Goal: Task Accomplishment & Management: Complete application form

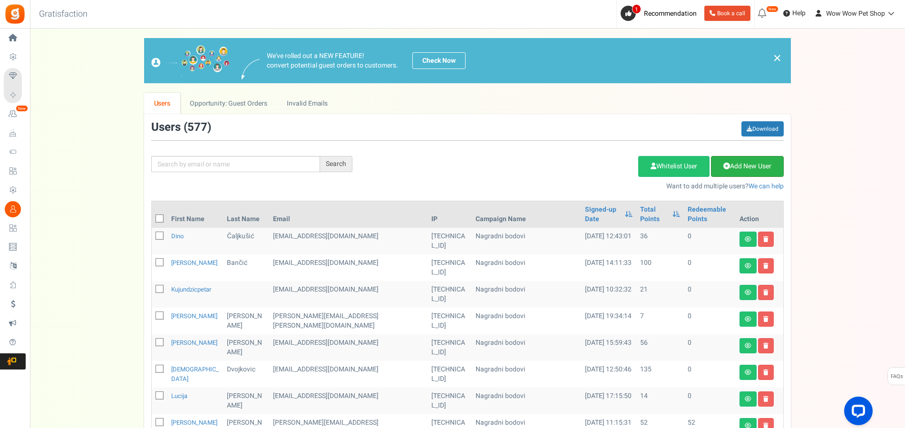
click at [751, 163] on link "Add New User" at bounding box center [747, 166] width 73 height 21
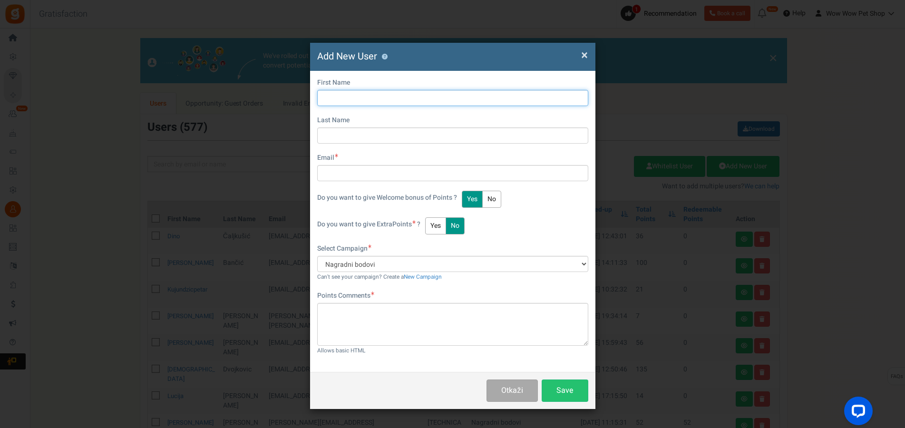
click at [353, 96] on input "text" at bounding box center [452, 98] width 271 height 16
type input "[PERSON_NAME]"
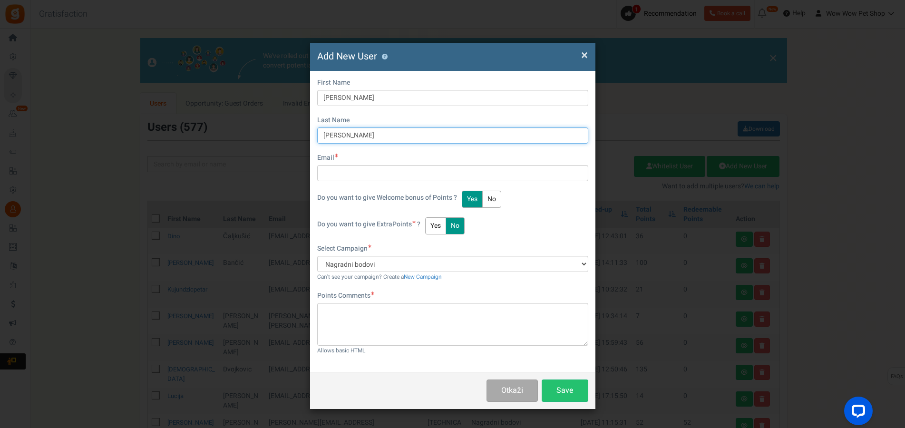
type input "[PERSON_NAME]"
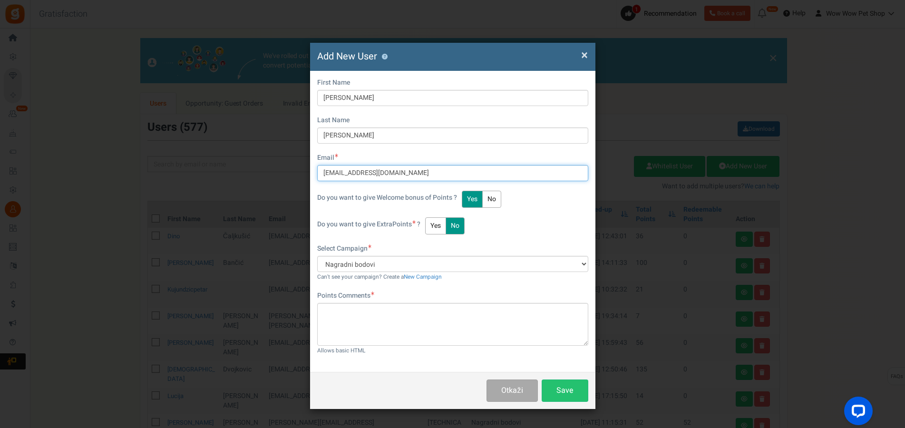
type input "[EMAIL_ADDRESS][DOMAIN_NAME]"
click at [427, 220] on div "Do you want to give Extra Points ? Yes No" at bounding box center [452, 225] width 271 height 17
click at [439, 222] on button "Yes" at bounding box center [435, 225] width 21 height 17
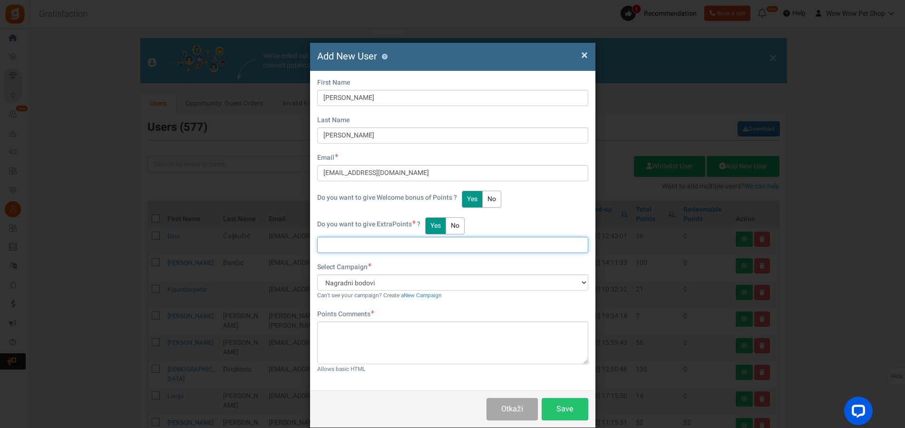
click at [368, 251] on input "text" at bounding box center [452, 245] width 271 height 16
type input "51"
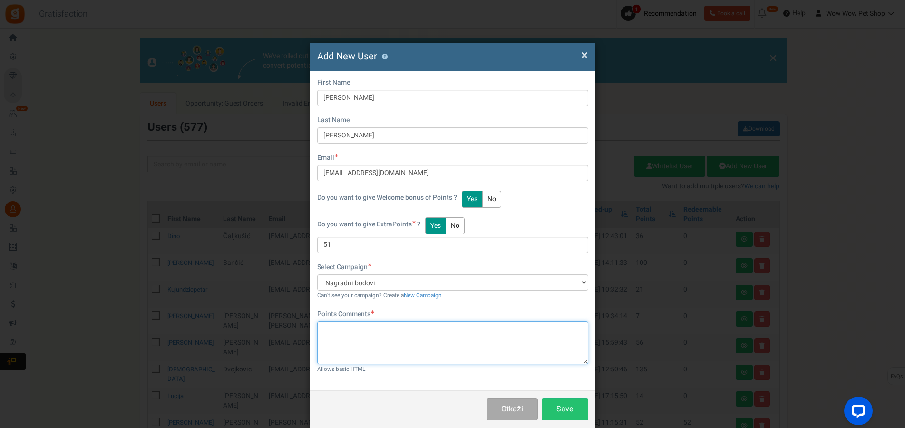
click at [392, 330] on textarea at bounding box center [452, 342] width 271 height 43
paste textarea "1439"
click at [348, 325] on textarea "Račun br .1439" at bounding box center [452, 342] width 271 height 43
click at [345, 328] on textarea "Račun br . 1439" at bounding box center [452, 342] width 271 height 43
type textarea "Račun br. 1439"
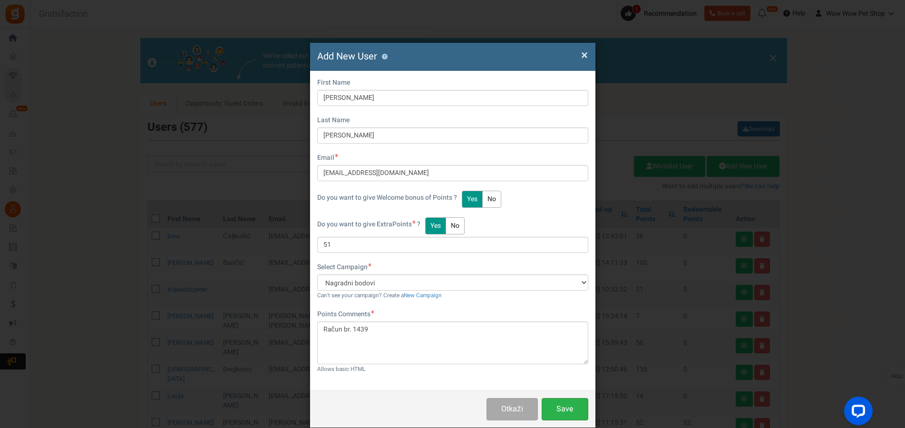
click at [563, 406] on button "Save" at bounding box center [565, 409] width 47 height 22
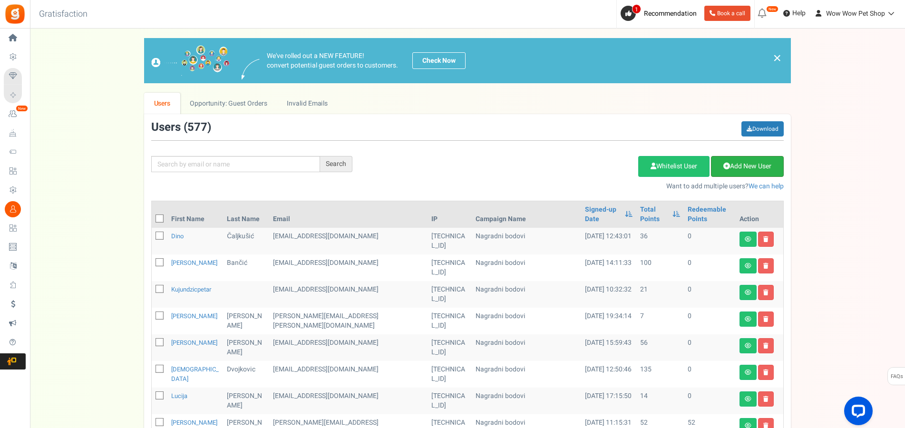
click at [757, 169] on link "Add New User" at bounding box center [747, 166] width 73 height 21
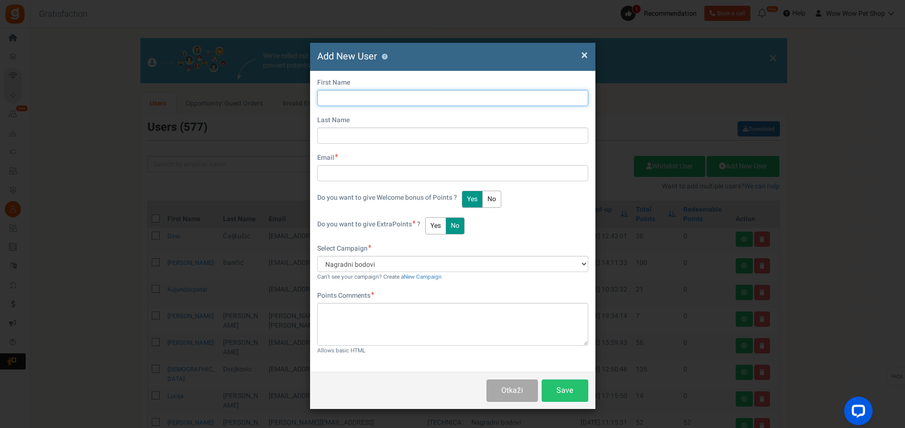
click at [335, 98] on input "text" at bounding box center [452, 98] width 271 height 16
type input "[PERSON_NAME]"
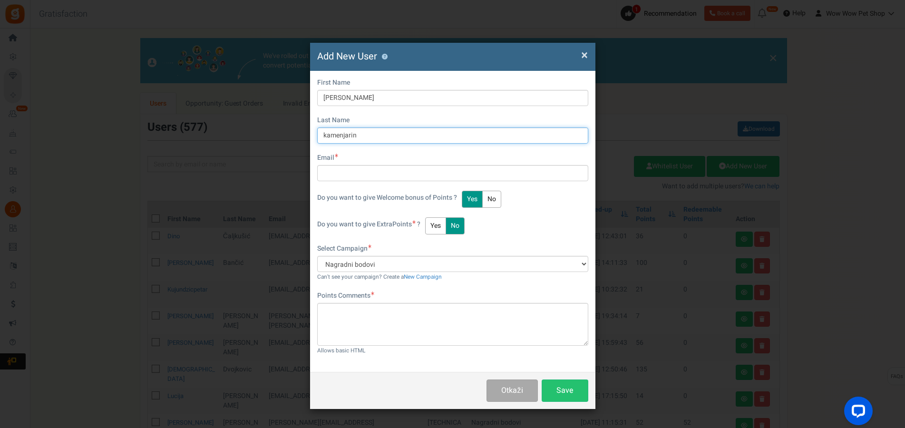
drag, startPoint x: 328, startPoint y: 134, endPoint x: 319, endPoint y: 133, distance: 9.1
click at [319, 133] on input "kamenjarin" at bounding box center [452, 135] width 271 height 16
type input "Kamenjarin"
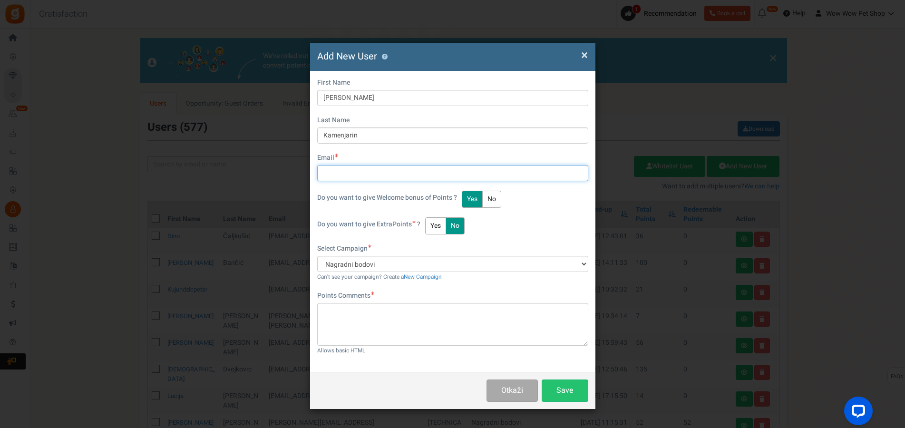
click at [350, 178] on input "text" at bounding box center [452, 173] width 271 height 16
type input "[EMAIL_ADDRESS][DOMAIN_NAME]"
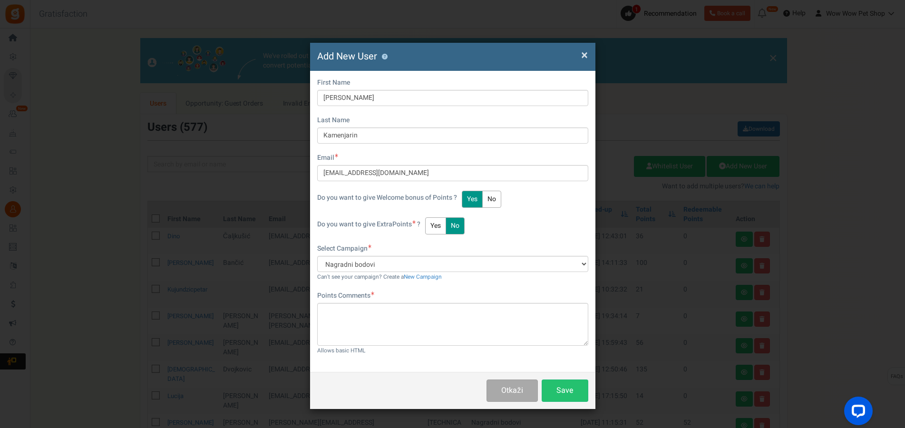
click at [437, 230] on button "Yes" at bounding box center [435, 225] width 21 height 17
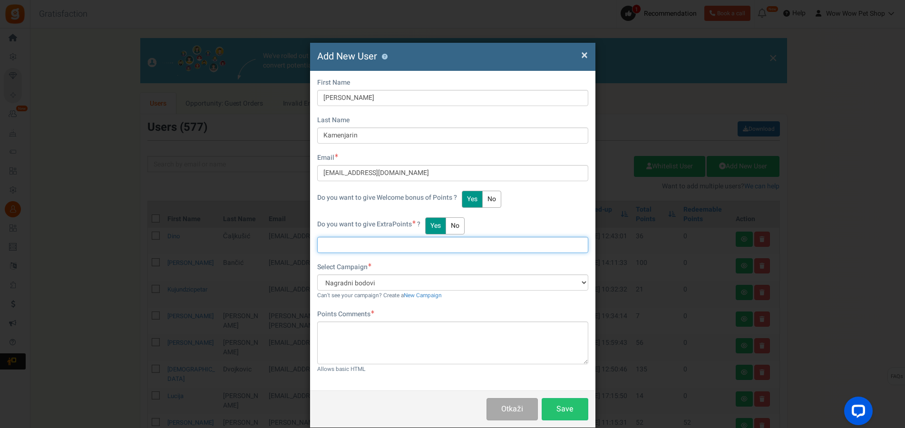
click at [361, 245] on input "text" at bounding box center [452, 245] width 271 height 16
click at [340, 241] on input "text" at bounding box center [452, 245] width 271 height 16
type input "40"
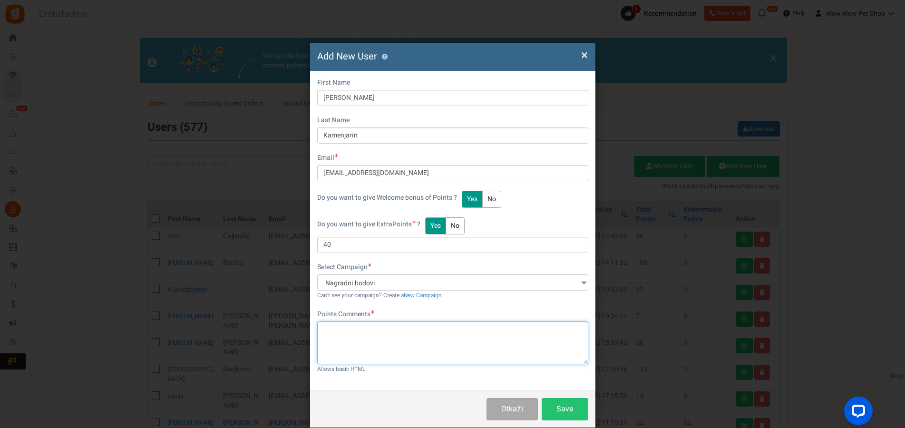
click at [394, 346] on textarea at bounding box center [452, 342] width 271 height 43
paste textarea "1440"
type textarea "Račun br. 1440"
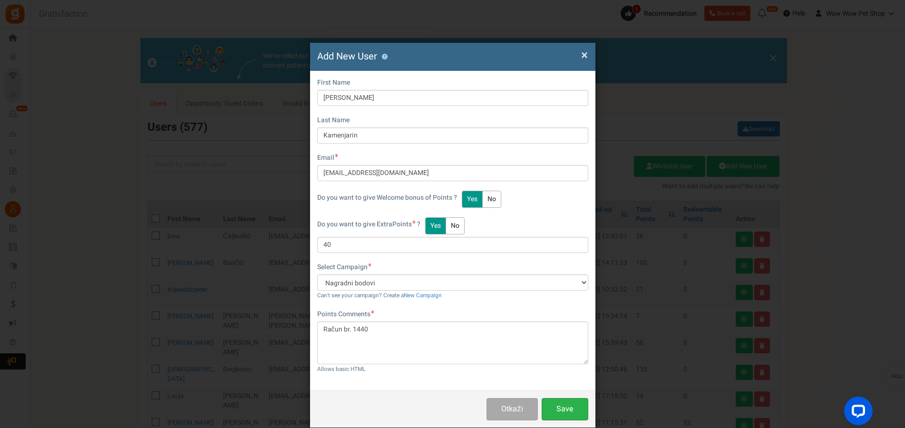
click at [563, 408] on button "Save" at bounding box center [565, 409] width 47 height 22
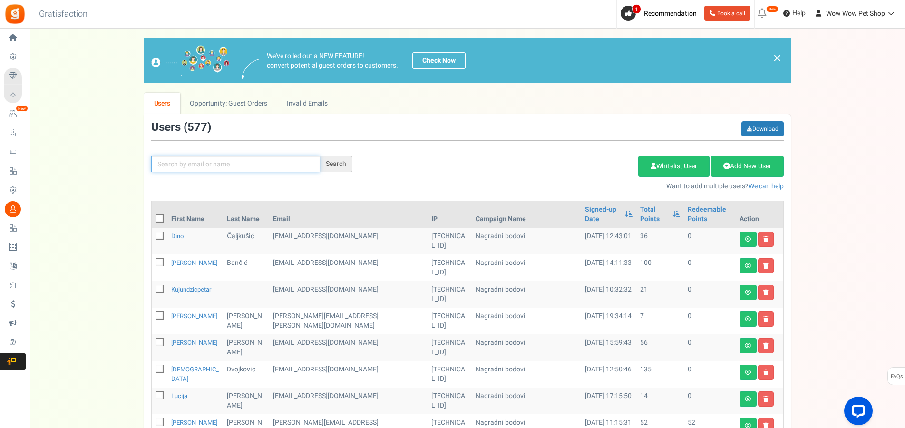
click at [225, 168] on input "text" at bounding box center [235, 164] width 169 height 16
type input "[PERSON_NAME]"
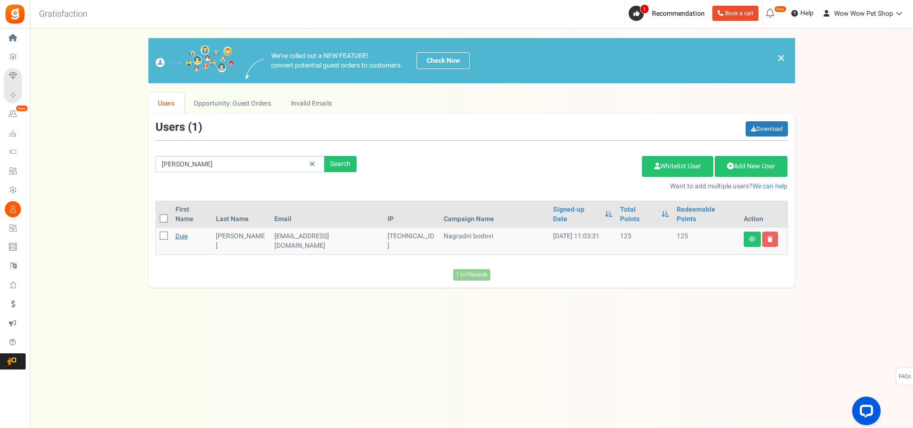
click at [184, 232] on link "Duje" at bounding box center [181, 236] width 12 height 9
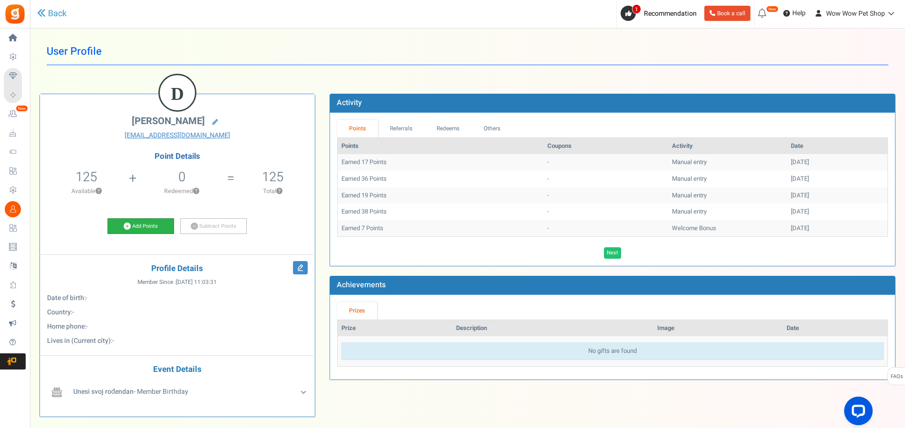
click at [155, 229] on link "Add Points" at bounding box center [140, 226] width 67 height 16
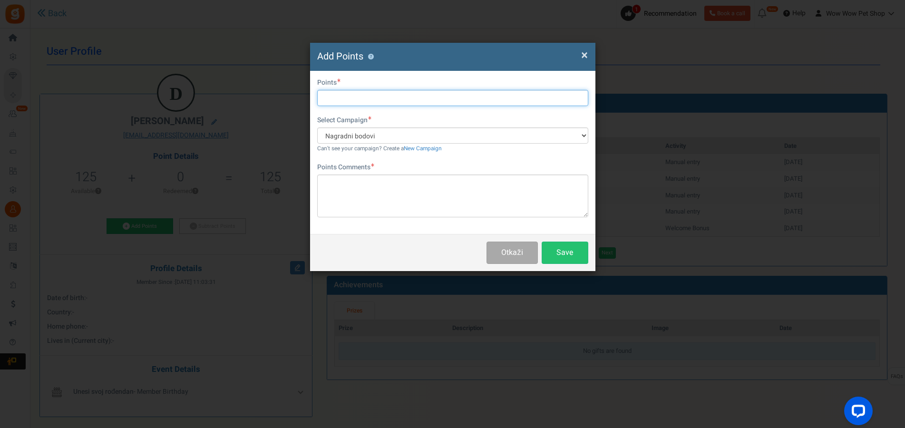
click at [346, 102] on input "text" at bounding box center [452, 98] width 271 height 16
type input "9"
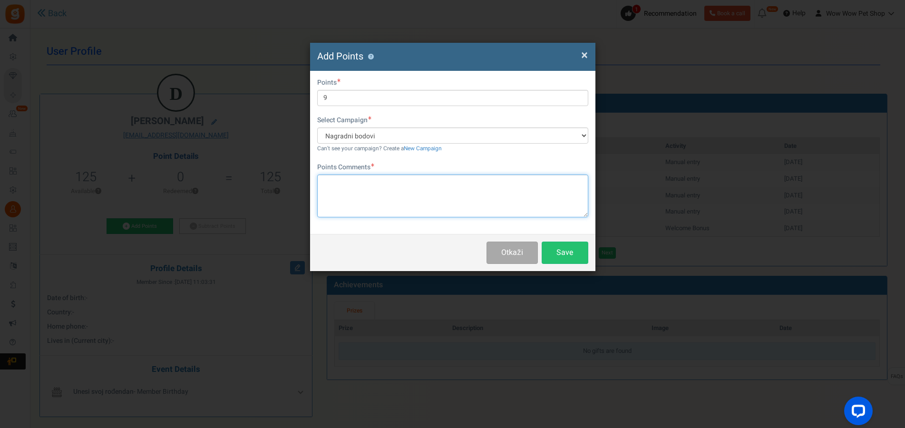
click at [357, 192] on textarea at bounding box center [452, 196] width 271 height 43
paste textarea "1441"
type textarea "Račun br. 1441"
click at [555, 249] on button "Save" at bounding box center [565, 253] width 47 height 22
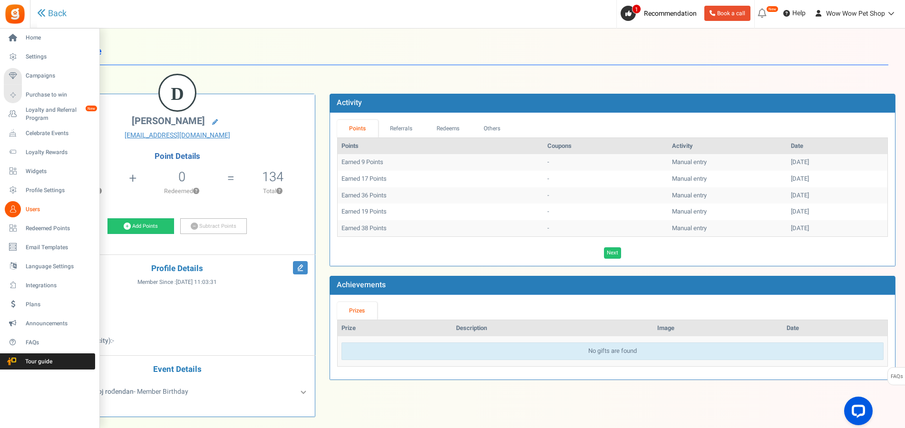
click at [27, 208] on span "Users" at bounding box center [59, 209] width 67 height 8
